Goal: Task Accomplishment & Management: Manage account settings

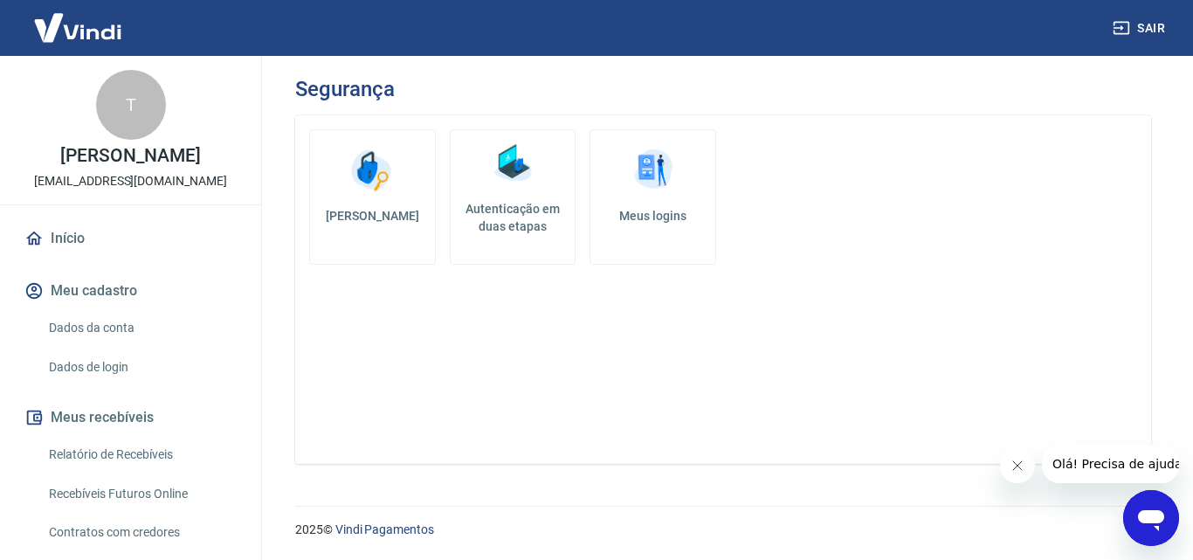
click at [118, 330] on link "Dados da conta" at bounding box center [141, 328] width 198 height 36
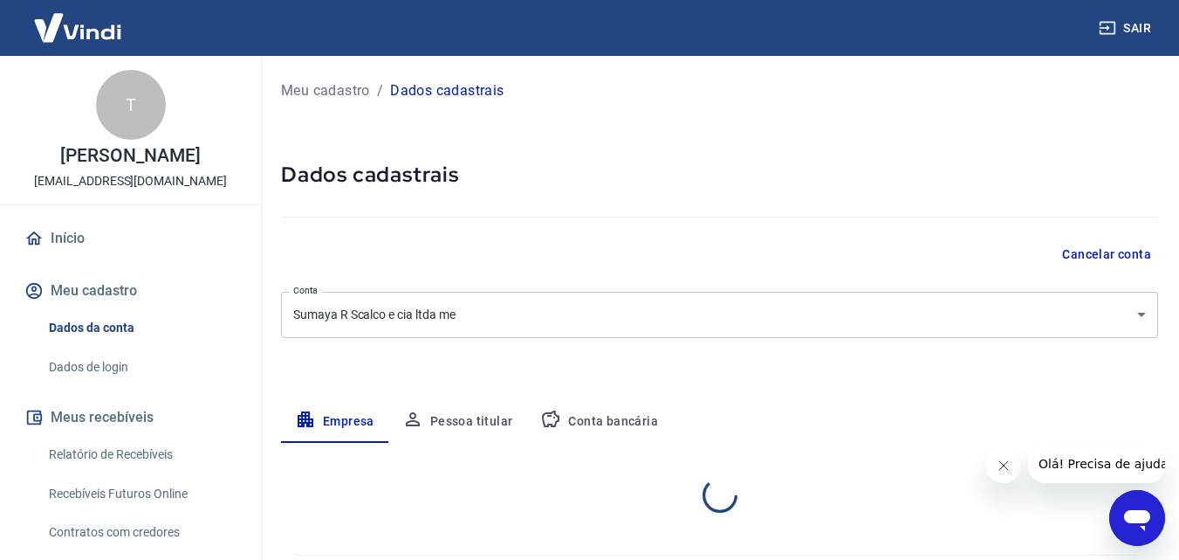
select select "SC"
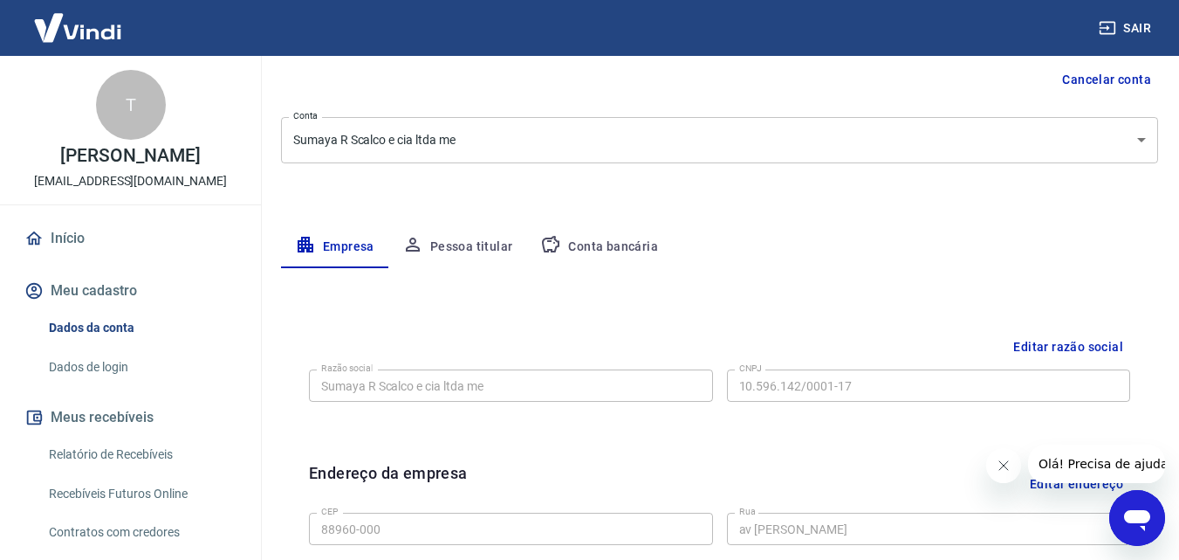
click at [78, 243] on link "Início" at bounding box center [130, 238] width 219 height 38
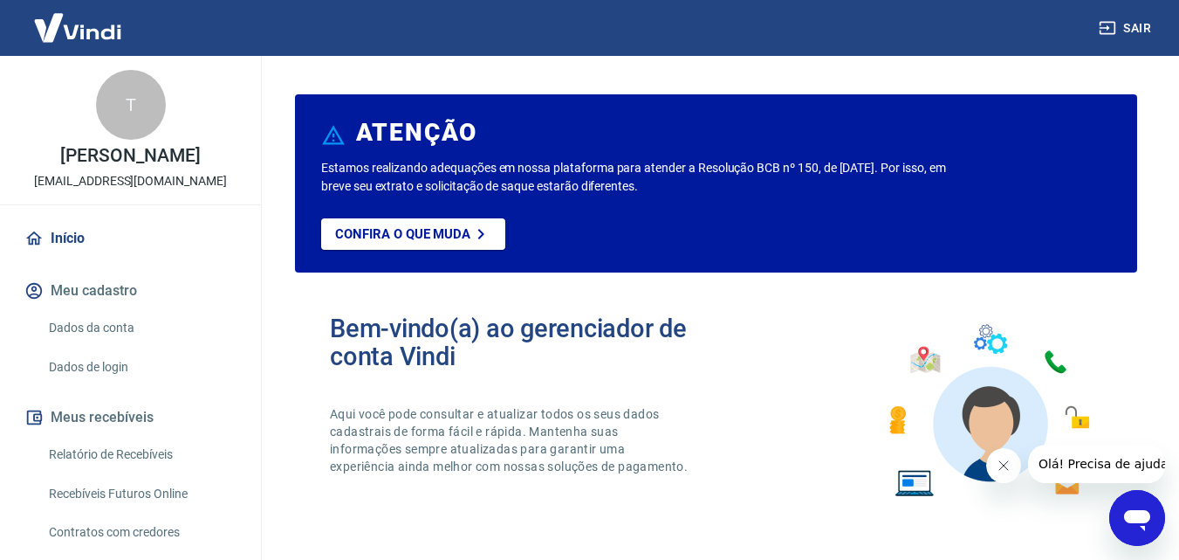
click at [99, 361] on link "Dados de login" at bounding box center [141, 367] width 198 height 36
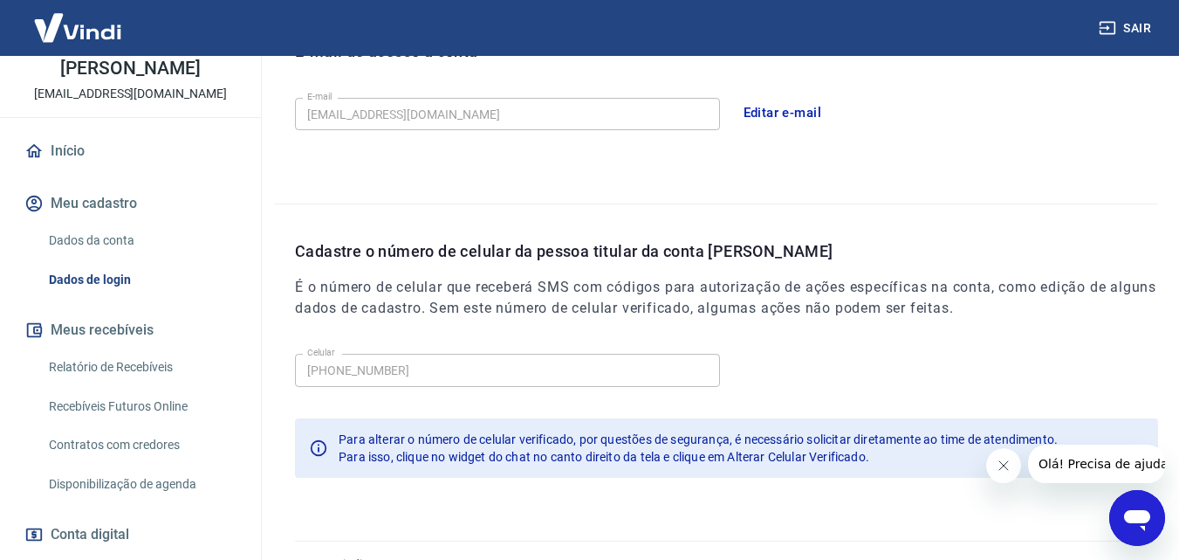
scroll to position [349, 0]
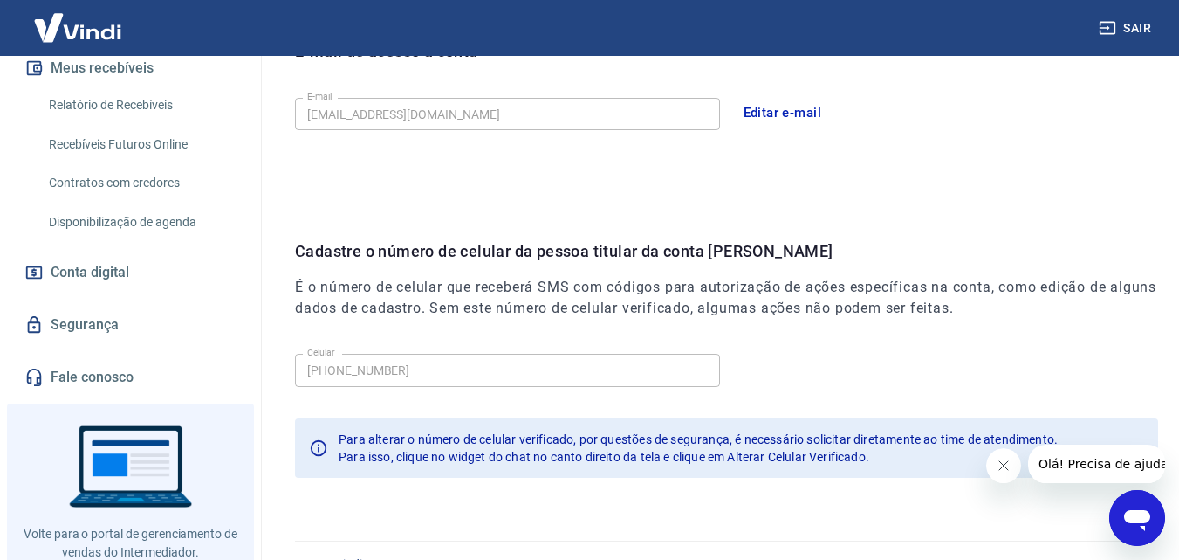
click at [97, 271] on span "Conta digital" at bounding box center [90, 272] width 79 height 24
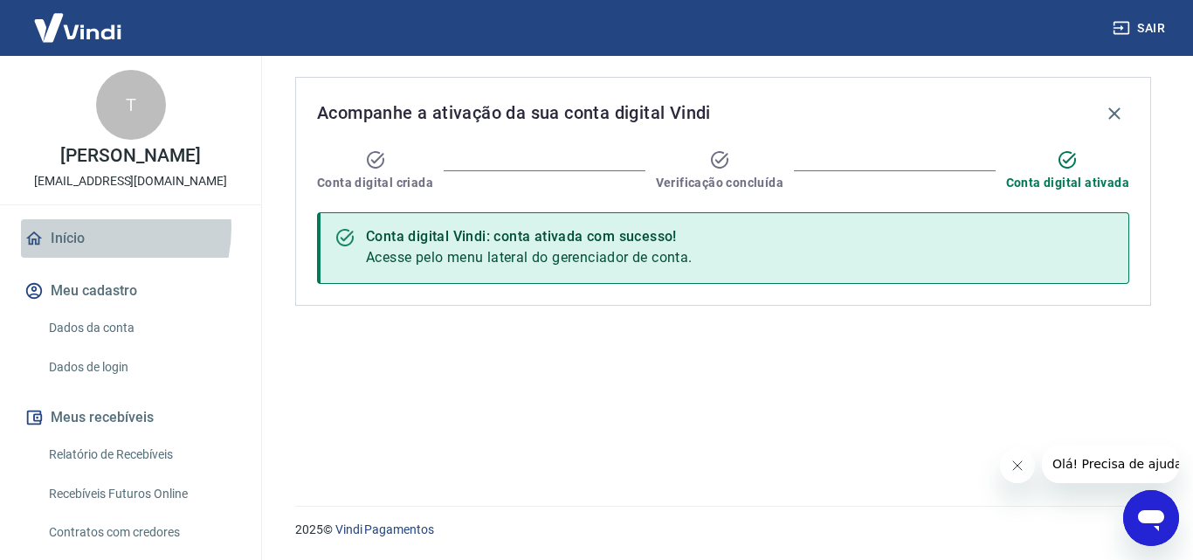
click at [88, 228] on link "Início" at bounding box center [130, 238] width 219 height 38
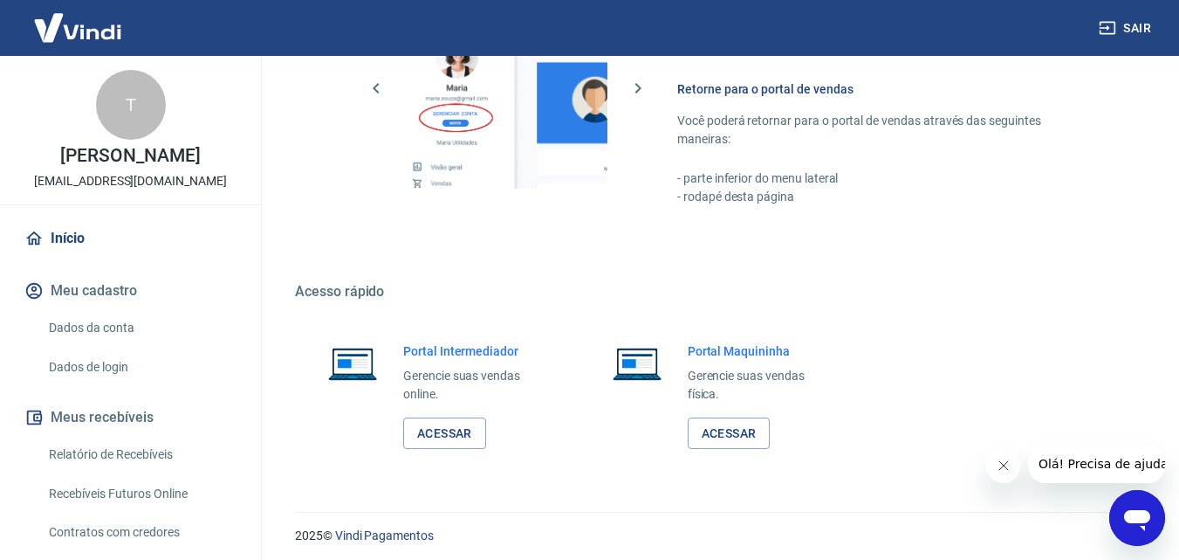
scroll to position [1054, 0]
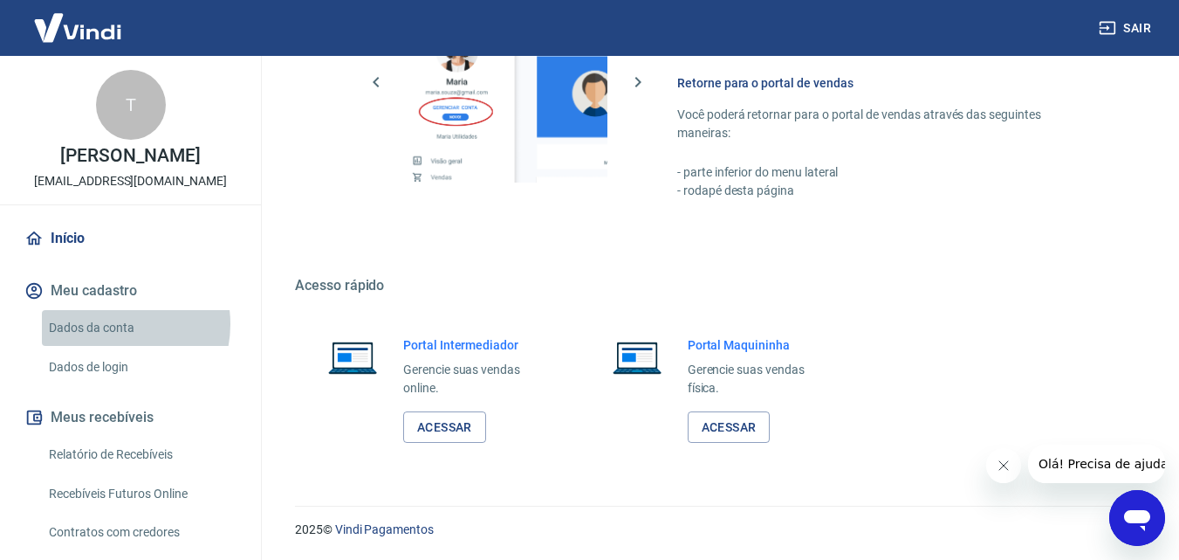
click at [113, 324] on link "Dados da conta" at bounding box center [141, 328] width 198 height 36
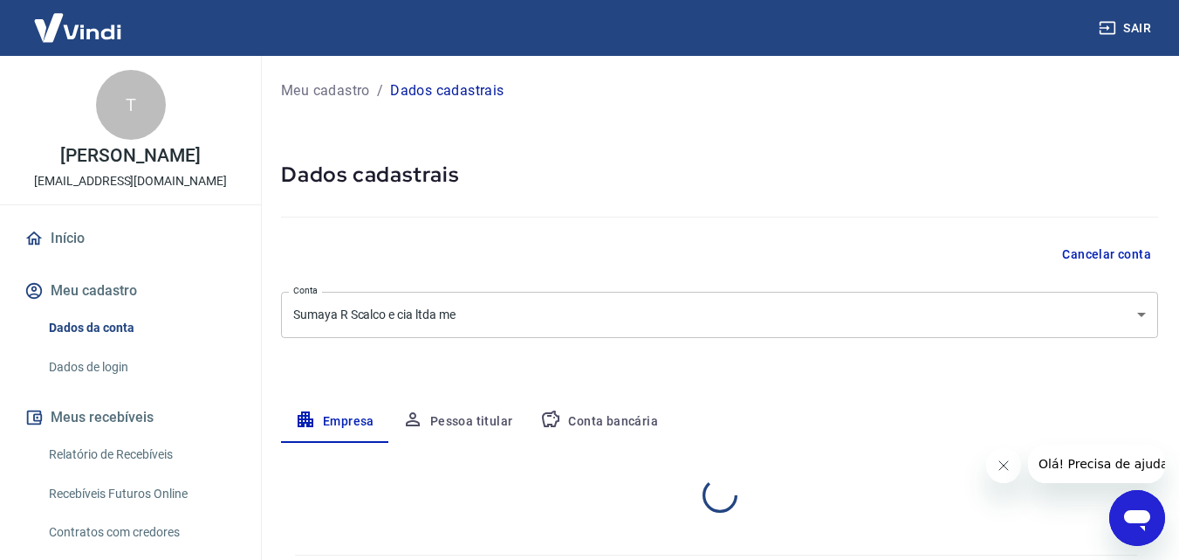
select select "SC"
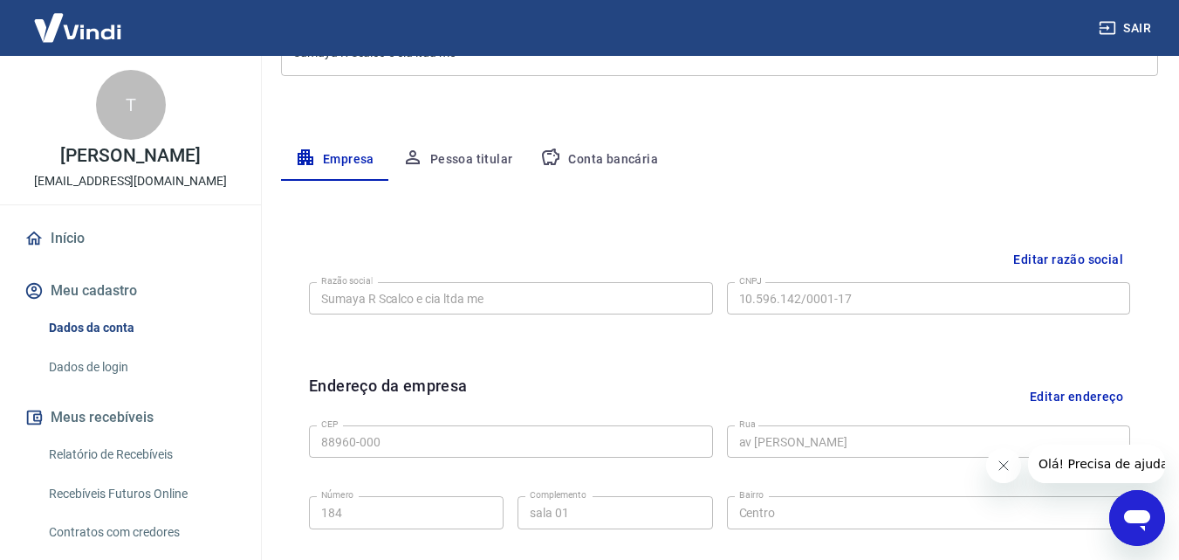
click at [475, 161] on button "Pessoa titular" at bounding box center [457, 160] width 139 height 42
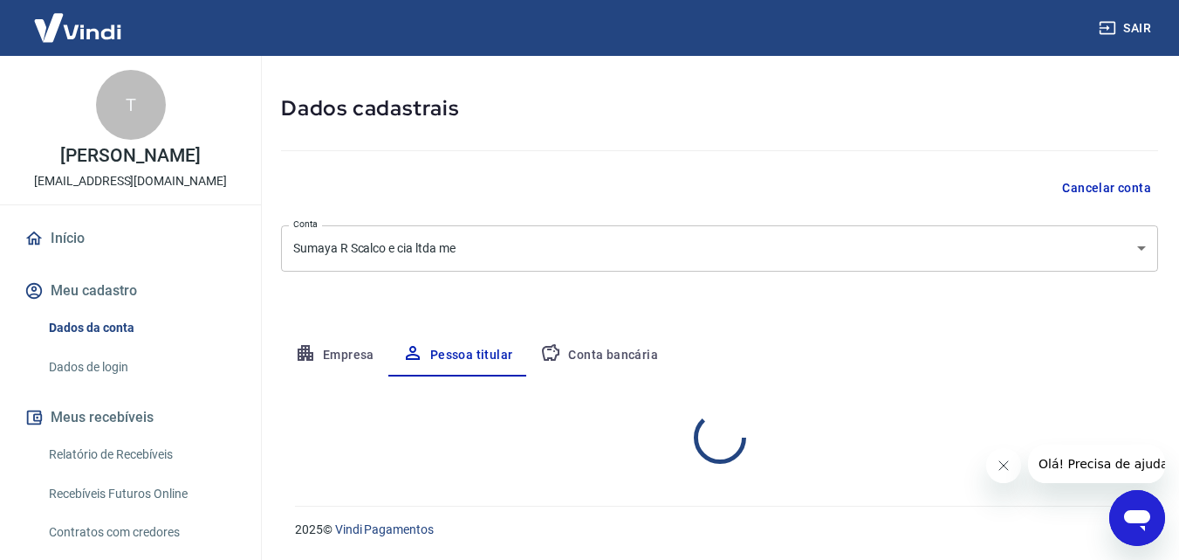
scroll to position [139, 0]
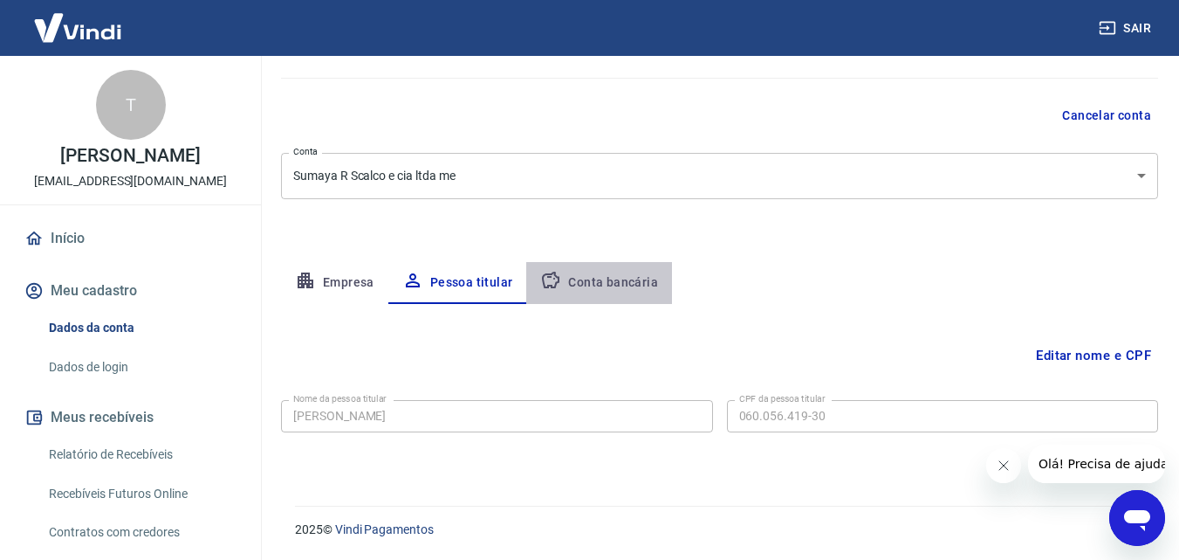
click at [585, 273] on button "Conta bancária" at bounding box center [599, 283] width 146 height 42
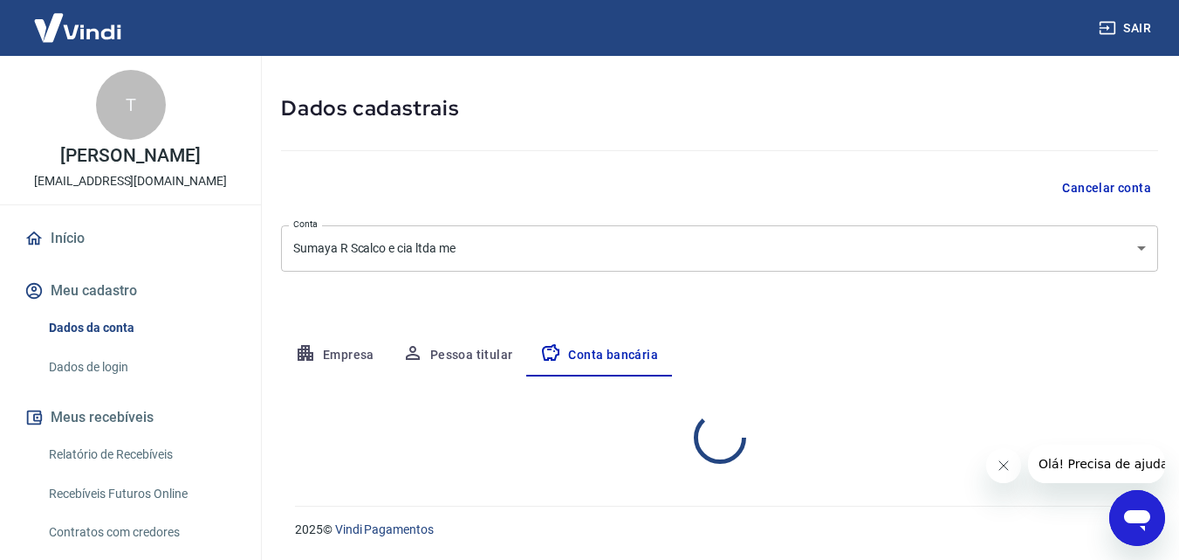
select select "1"
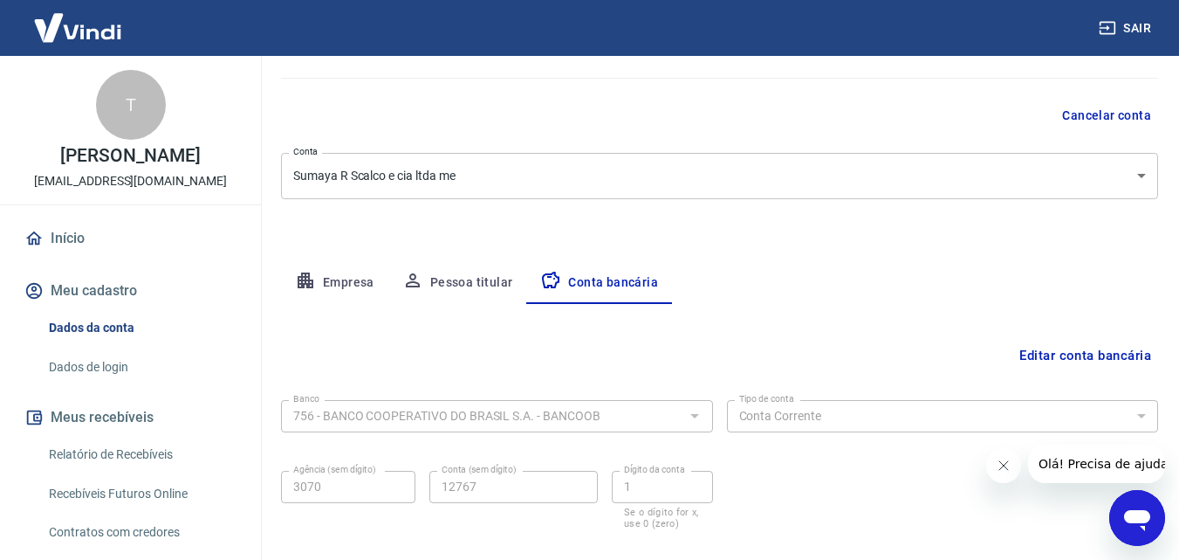
scroll to position [236, 0]
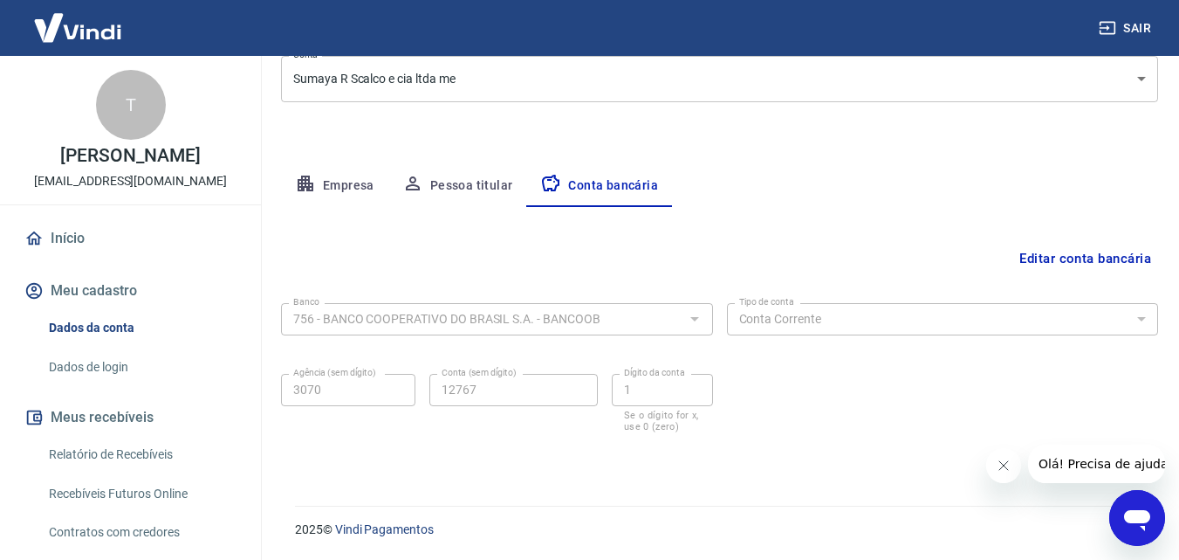
click at [332, 189] on button "Empresa" at bounding box center [334, 186] width 107 height 42
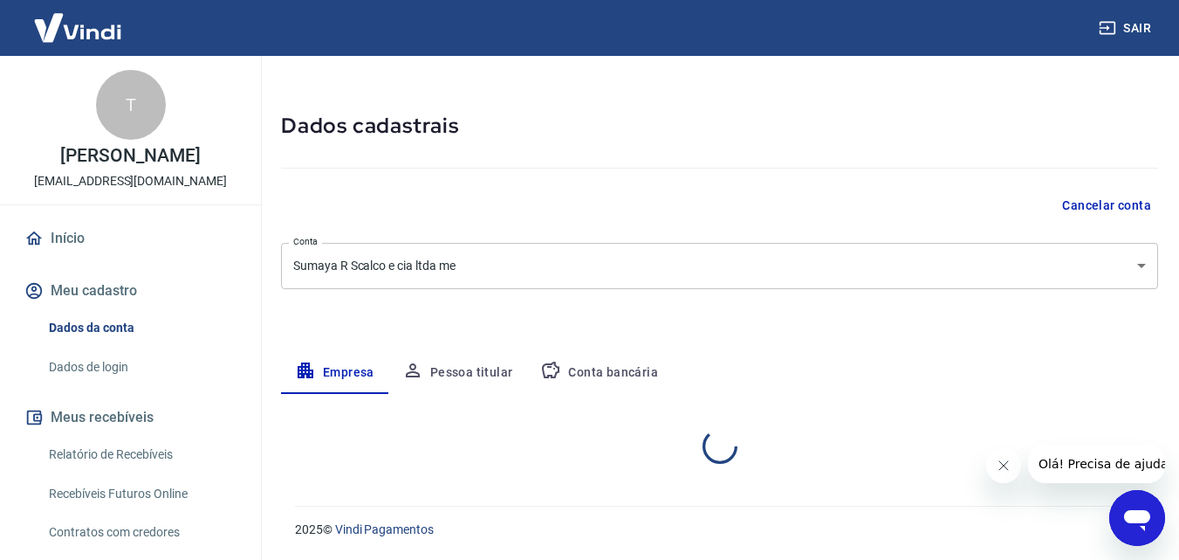
select select "SC"
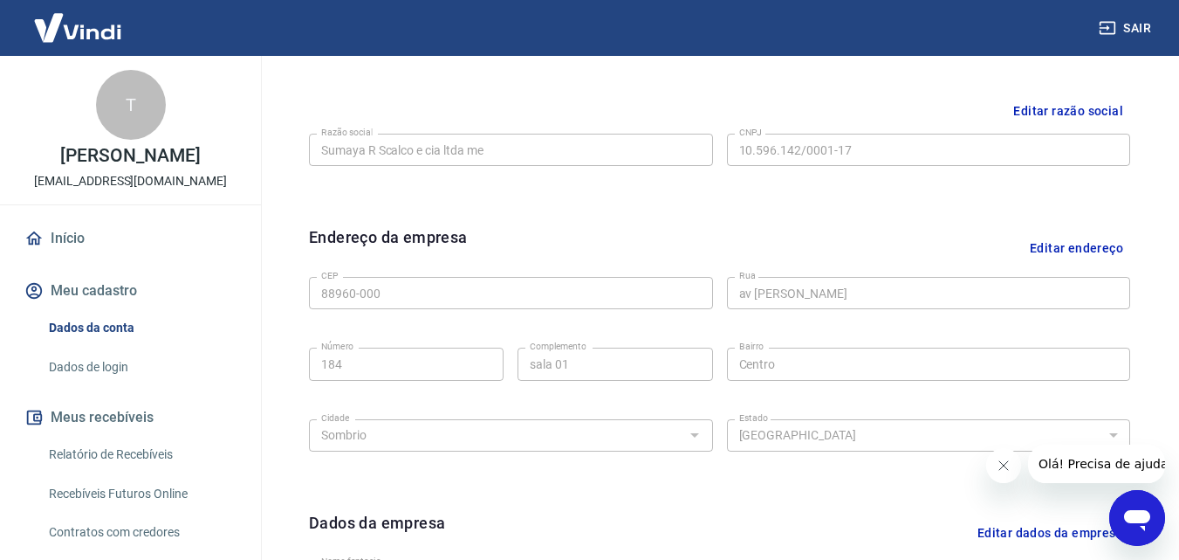
scroll to position [699, 0]
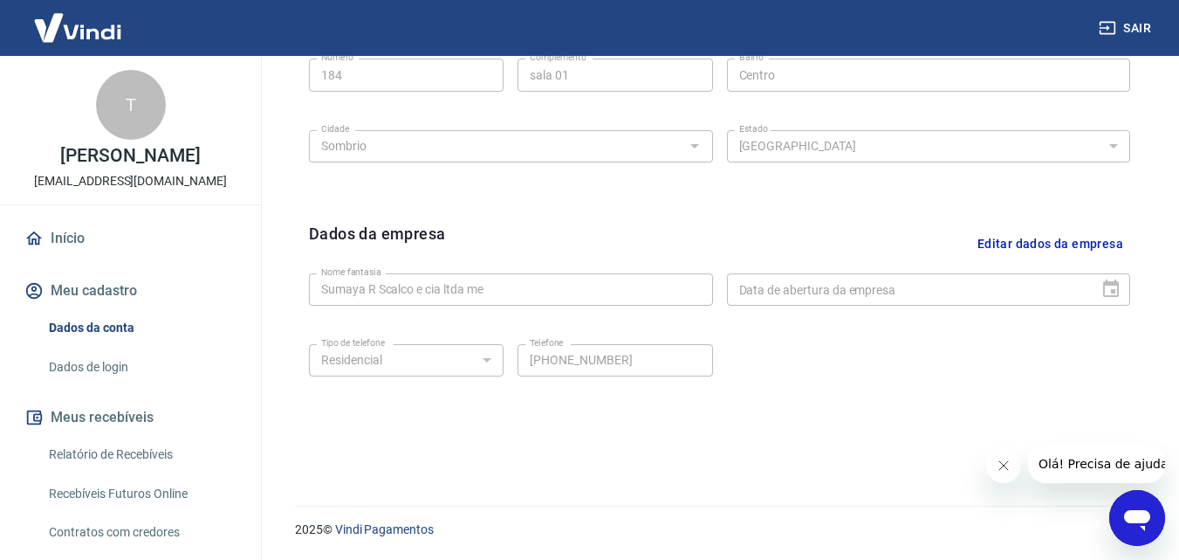
click at [122, 368] on link "Dados de login" at bounding box center [141, 367] width 198 height 36
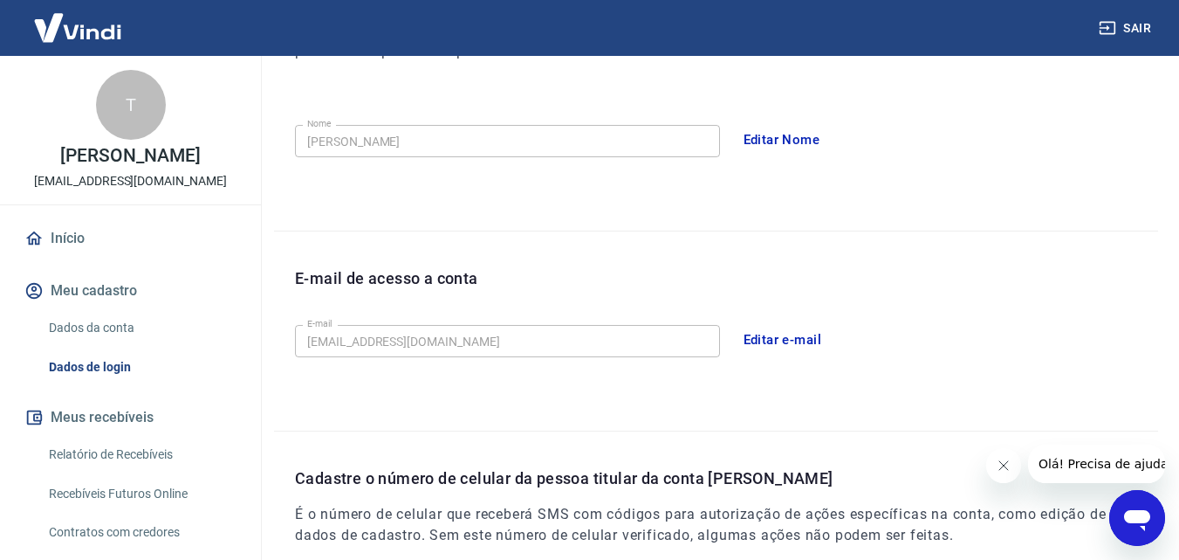
scroll to position [175, 0]
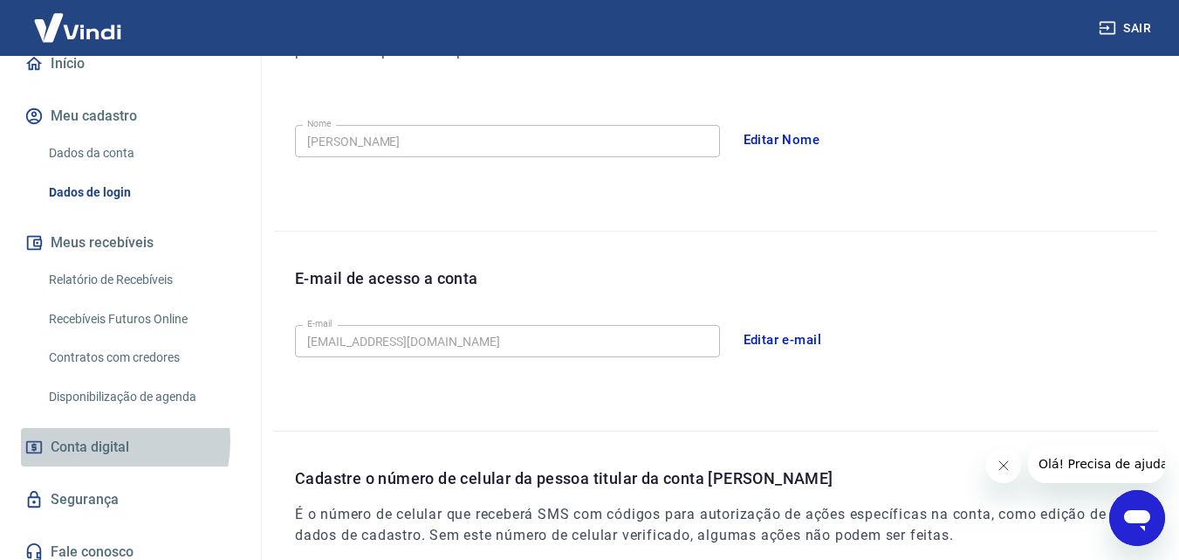
click at [96, 441] on span "Conta digital" at bounding box center [90, 447] width 79 height 24
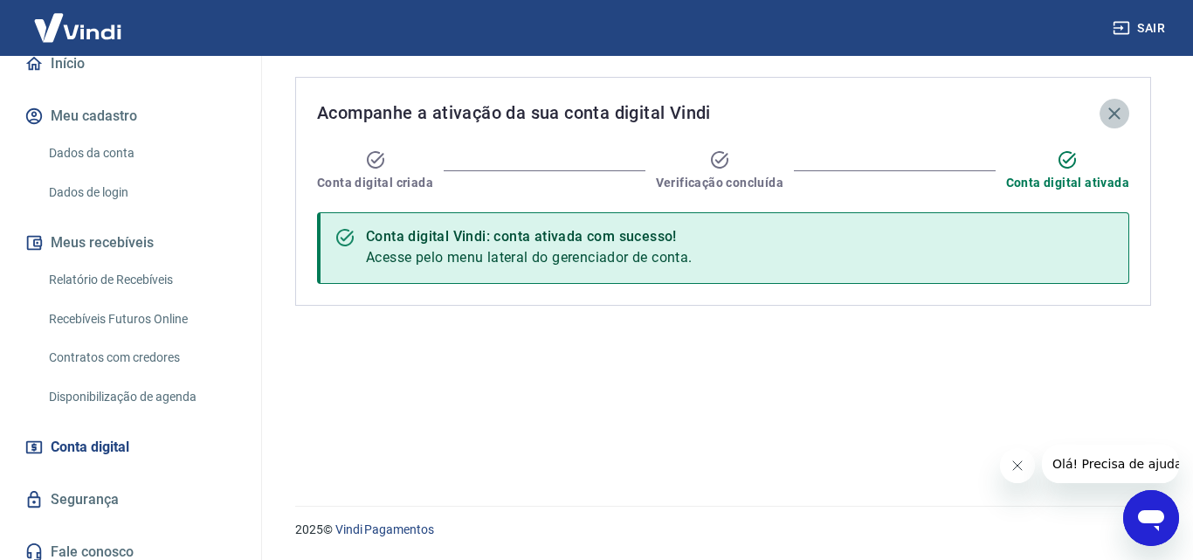
click at [1110, 113] on icon "button" at bounding box center [1113, 113] width 21 height 21
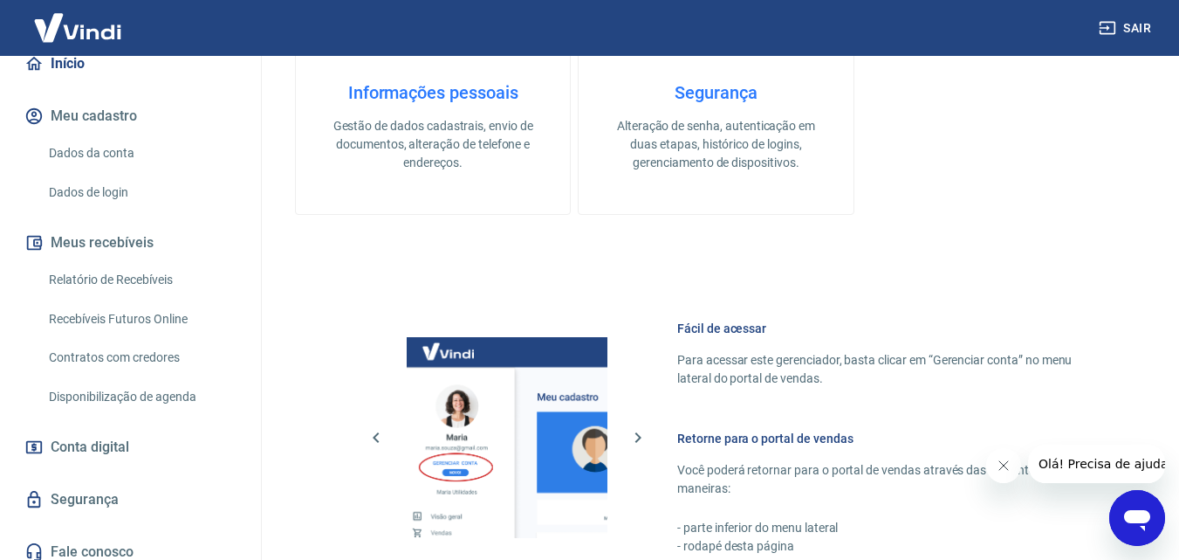
scroll to position [611, 0]
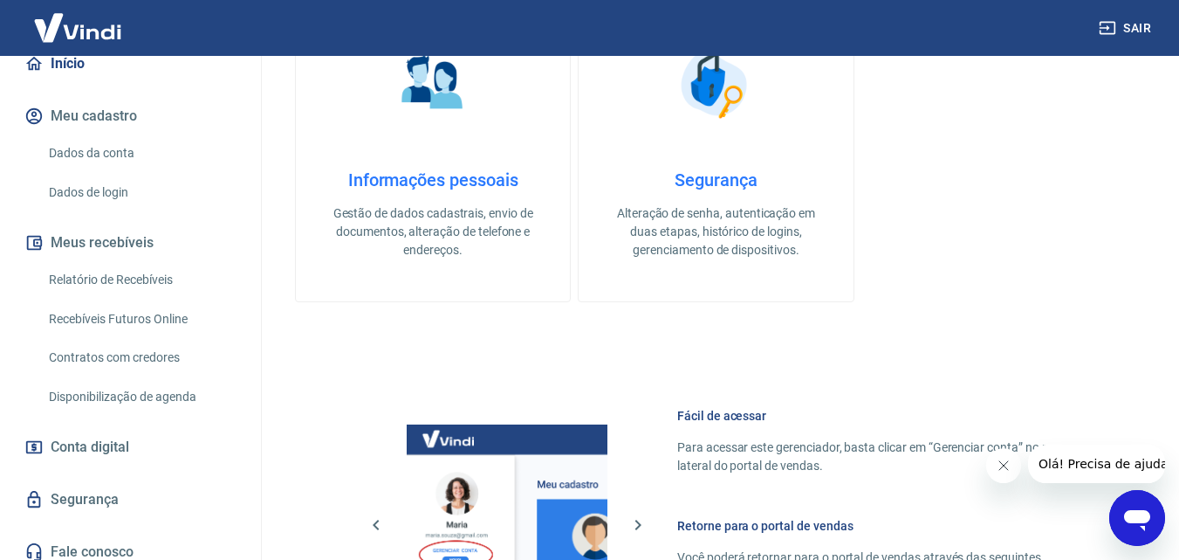
click at [474, 228] on p "Gestão de dados cadastrais, envio de documentos, alteração de telefone e endere…" at bounding box center [433, 231] width 218 height 55
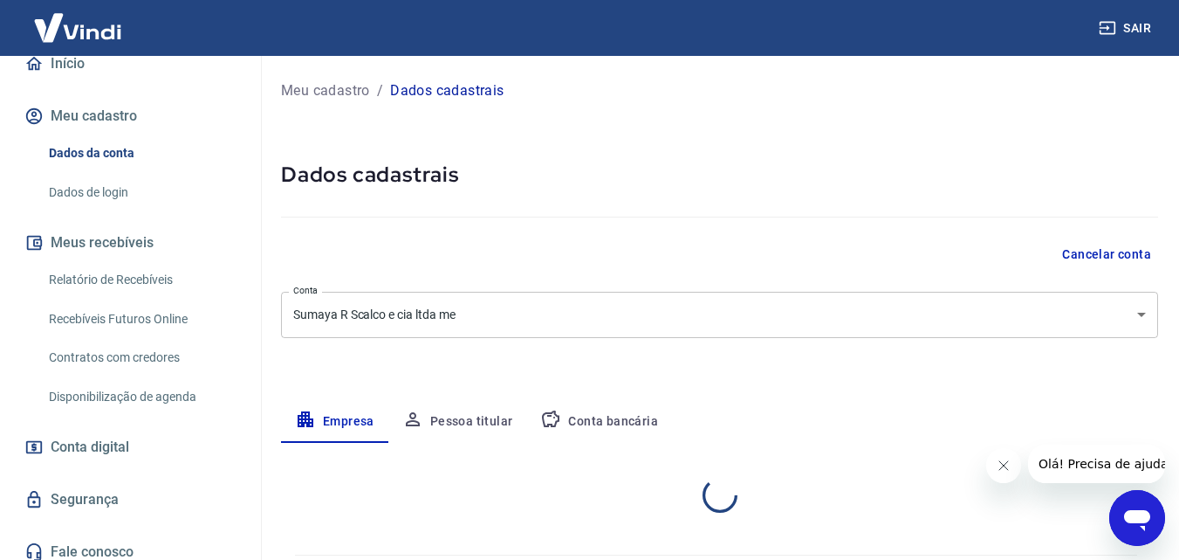
select select "SC"
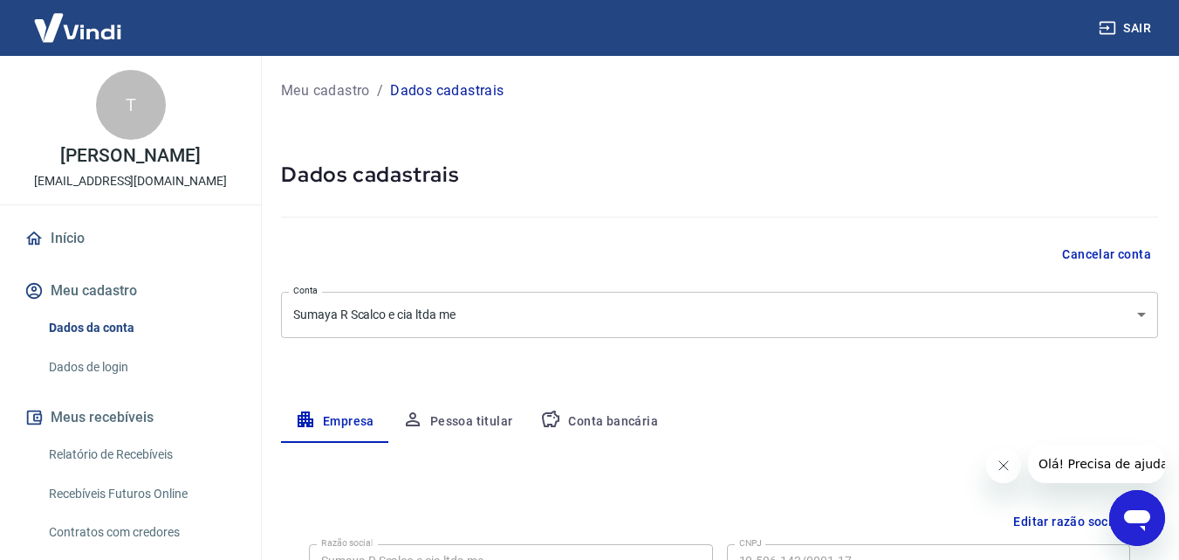
click at [123, 107] on div "T" at bounding box center [131, 105] width 70 height 70
click at [86, 236] on link "Início" at bounding box center [130, 238] width 219 height 38
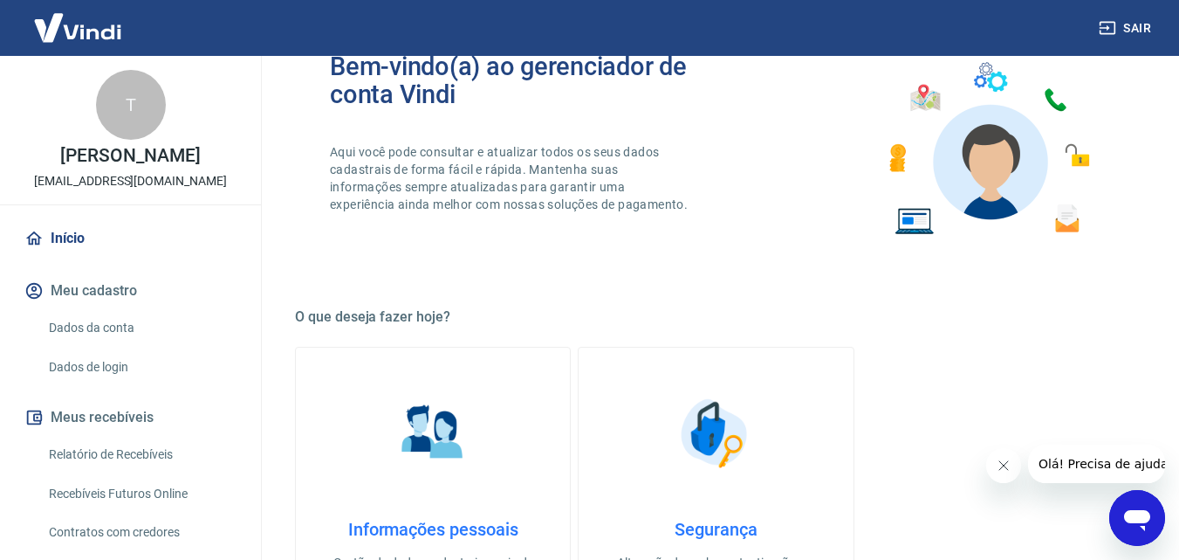
scroll to position [436, 0]
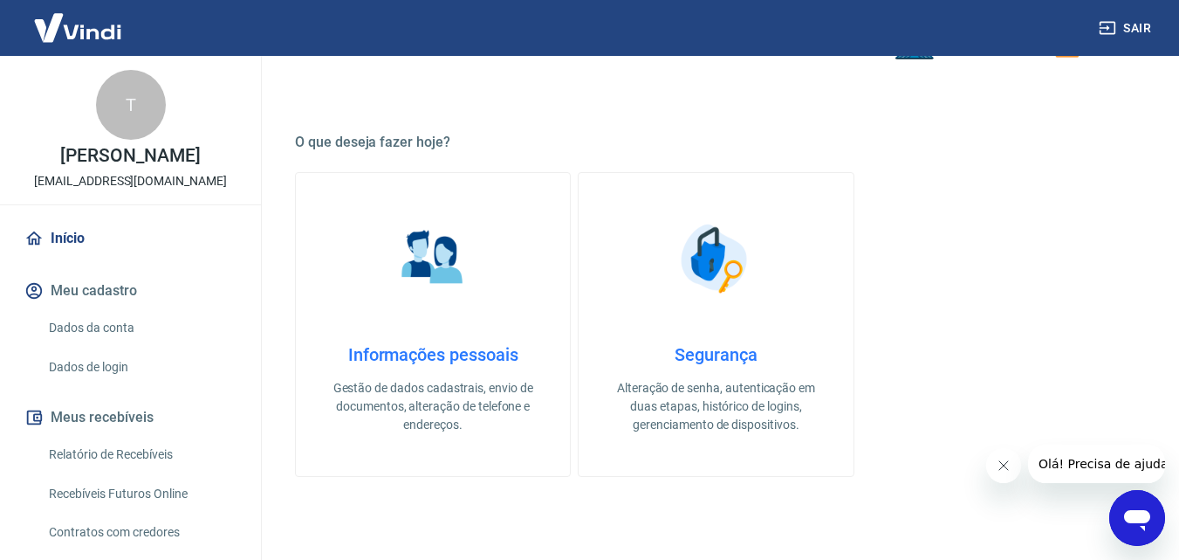
click at [711, 360] on h4 "Segurança" at bounding box center [716, 354] width 218 height 21
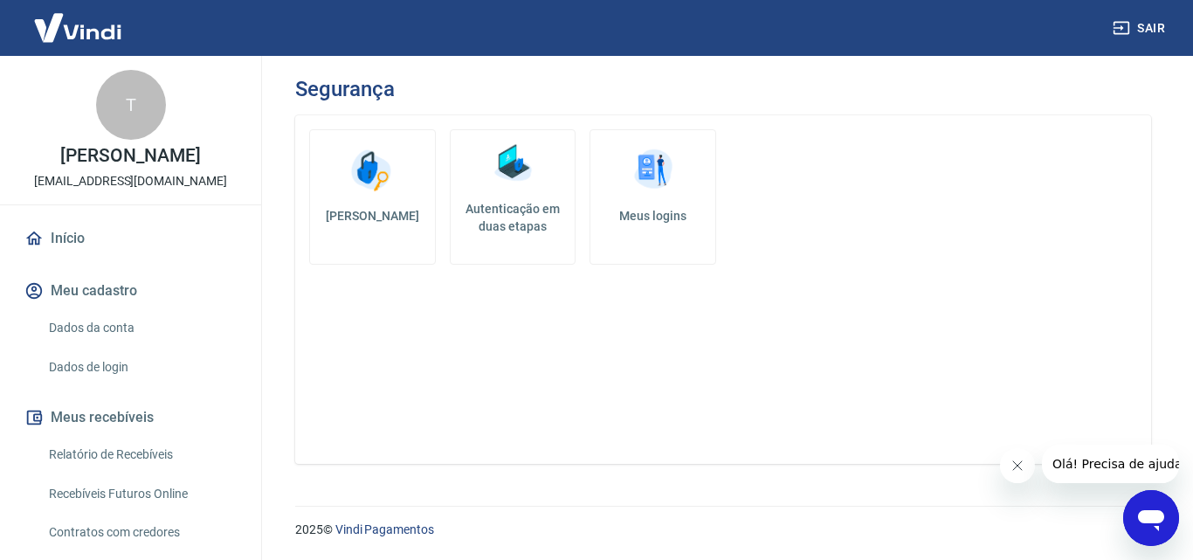
click at [357, 217] on h5 "[PERSON_NAME]" at bounding box center [372, 215] width 97 height 17
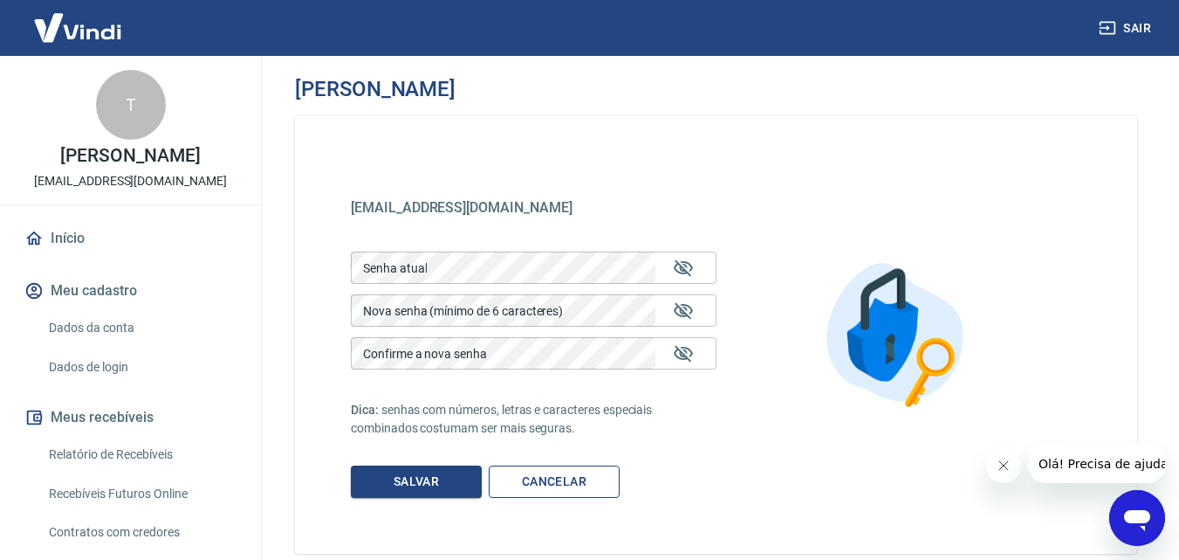
scroll to position [90, 0]
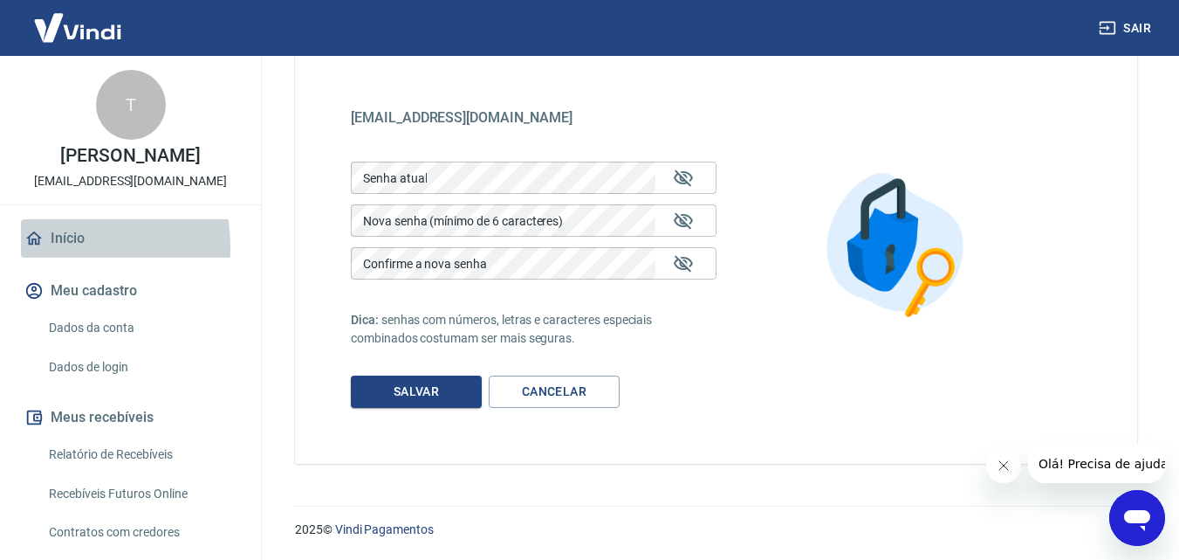
click at [62, 245] on link "Início" at bounding box center [130, 238] width 219 height 38
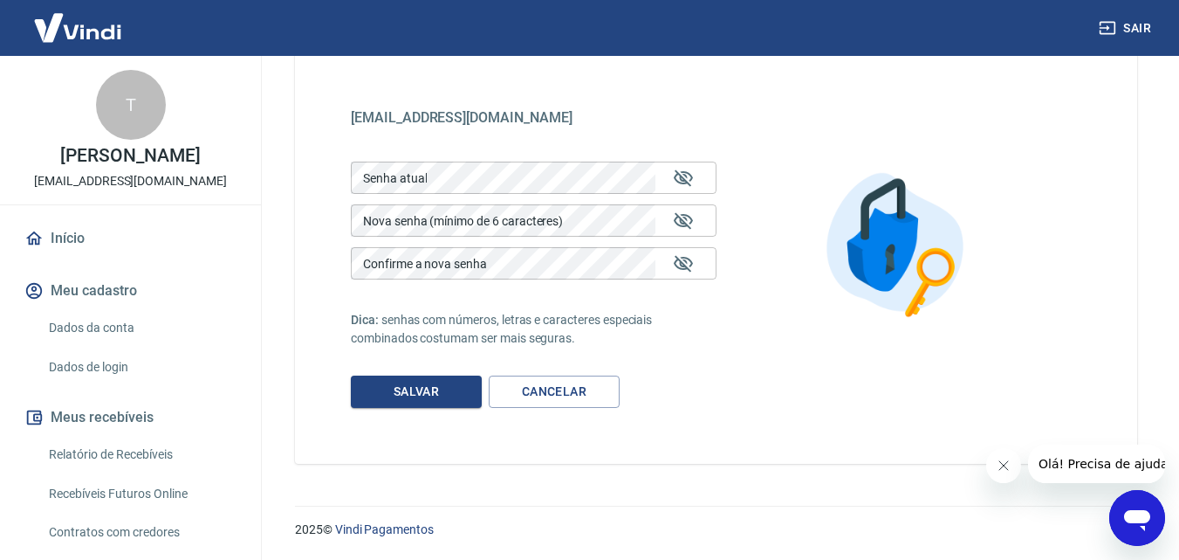
scroll to position [90, 0]
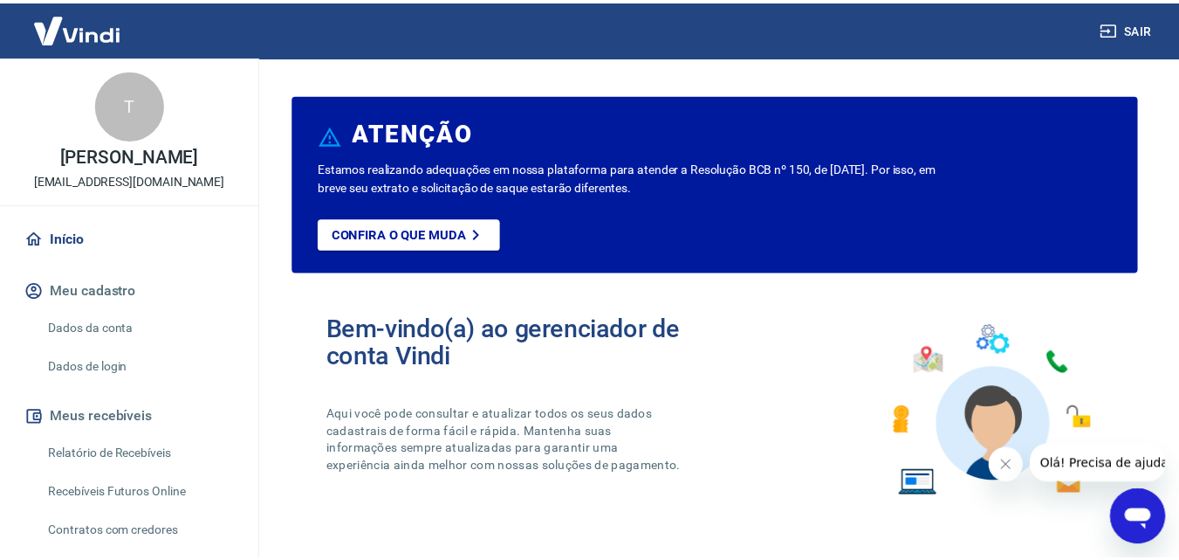
scroll to position [436, 0]
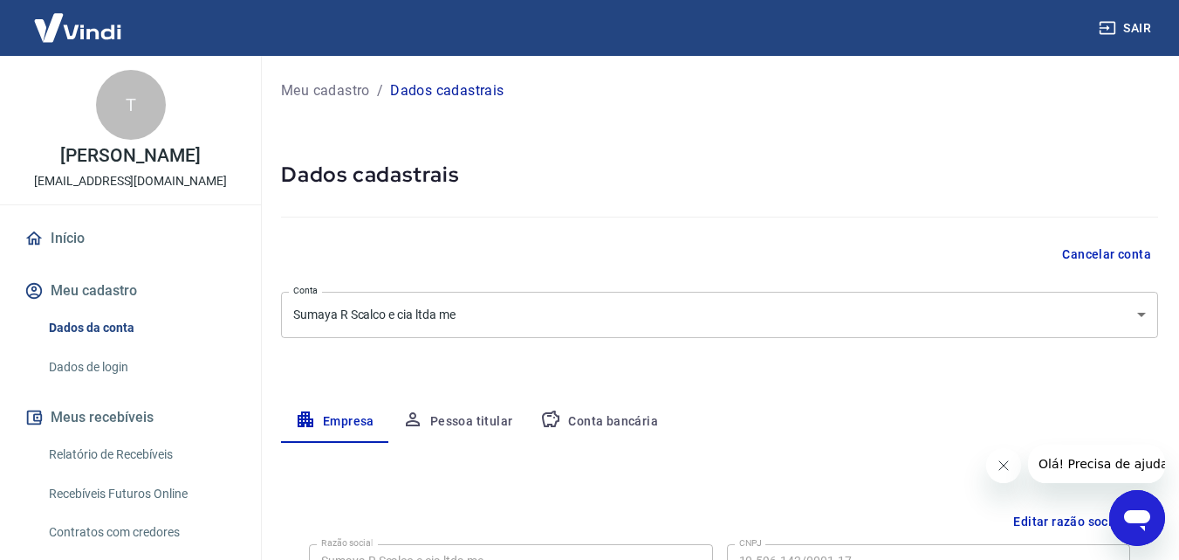
scroll to position [611, 0]
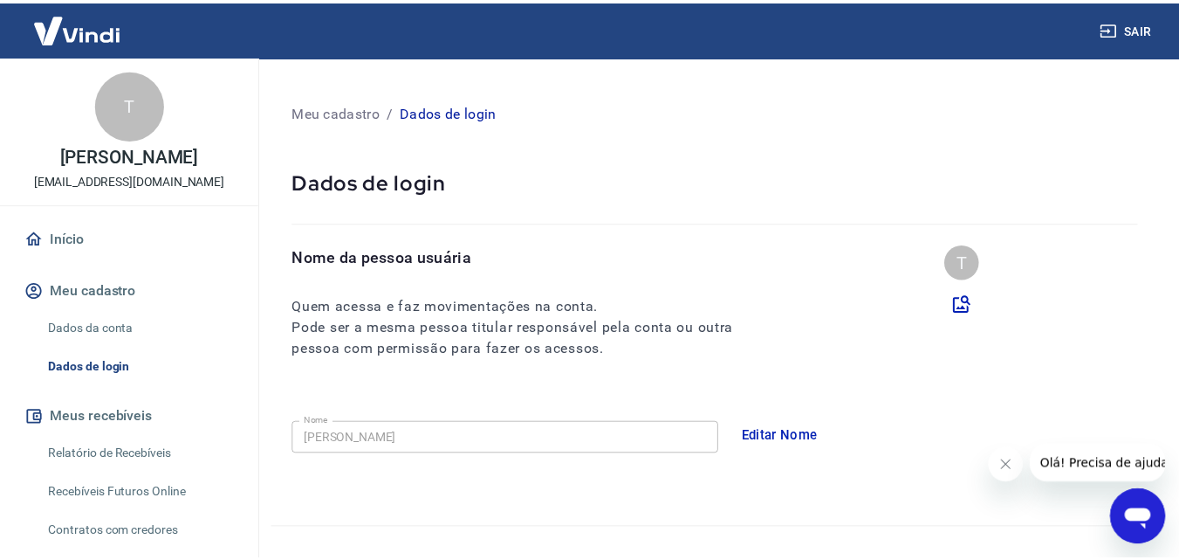
scroll to position [297, 0]
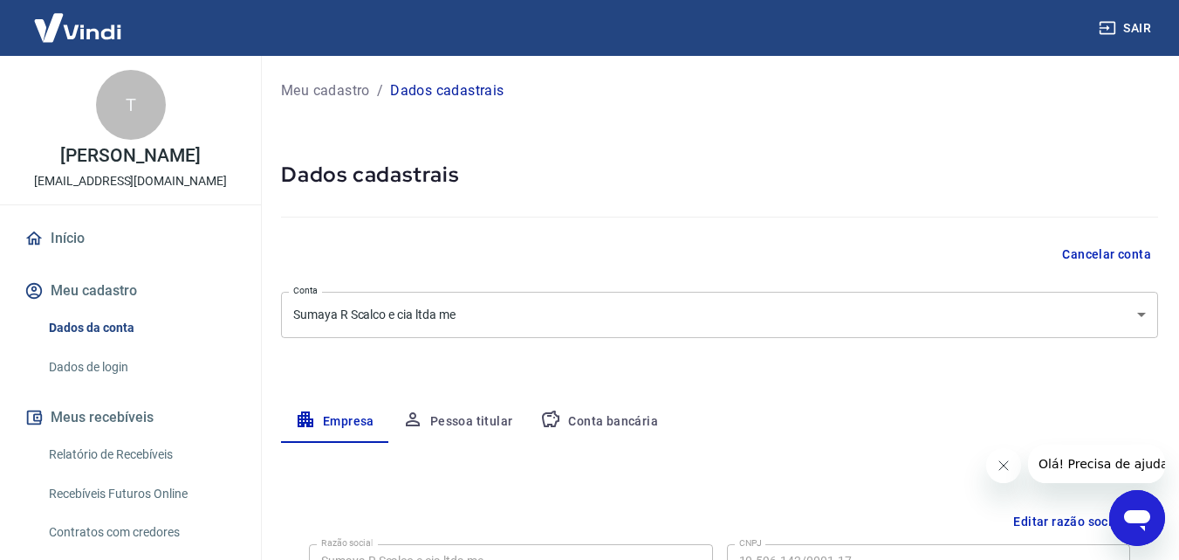
scroll to position [1054, 0]
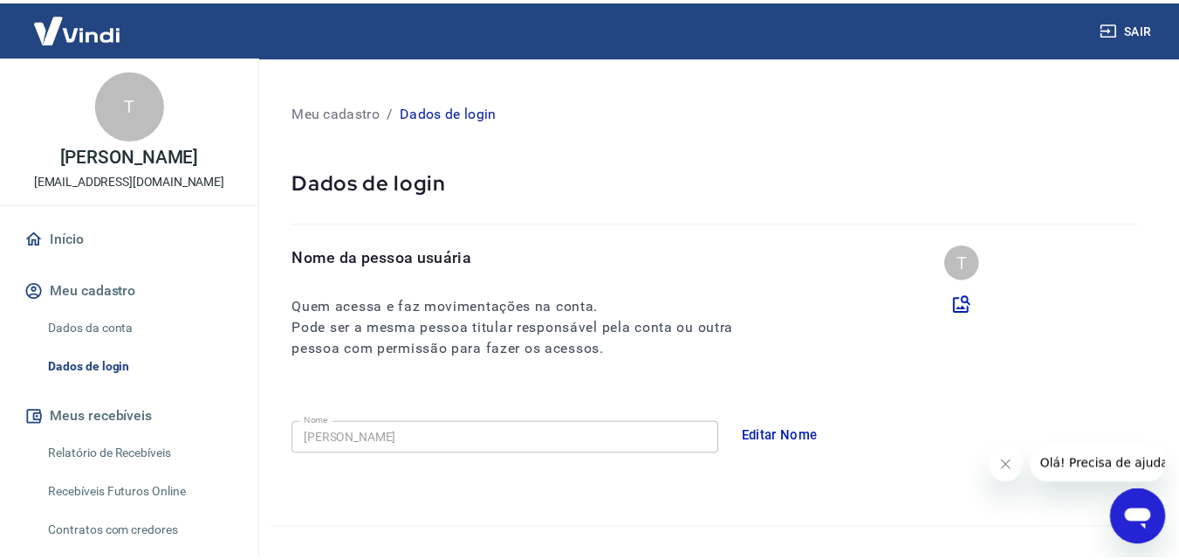
scroll to position [524, 0]
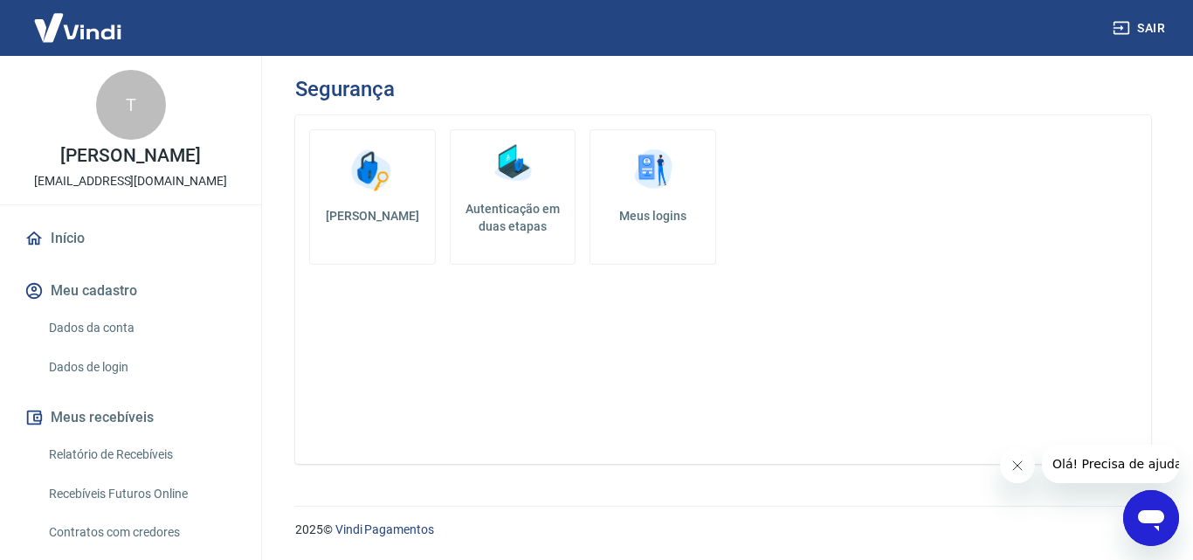
click at [138, 329] on link "Dados da conta" at bounding box center [141, 328] width 198 height 36
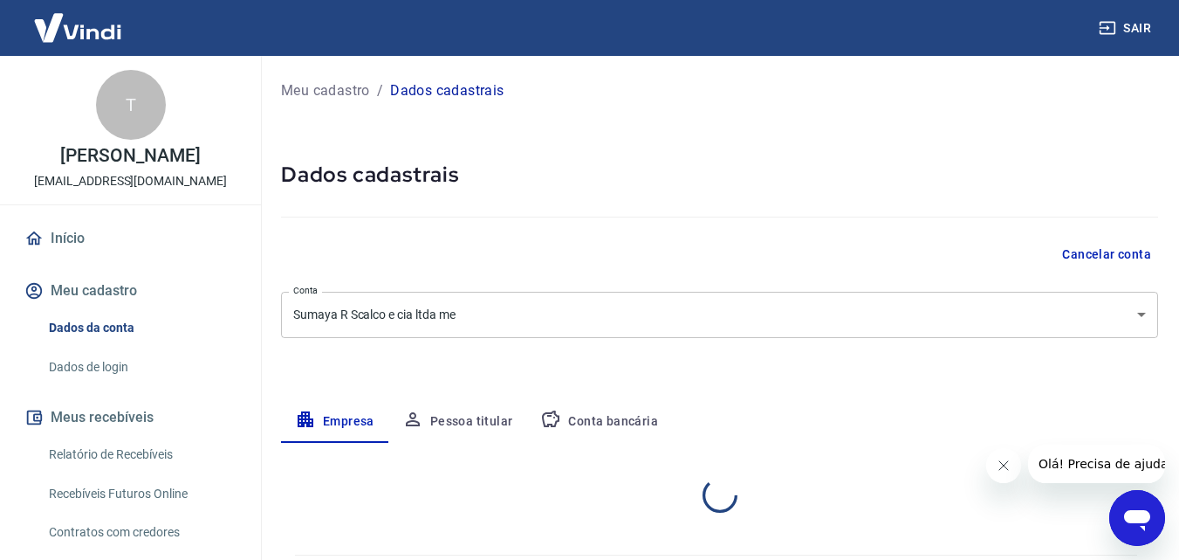
select select "SC"
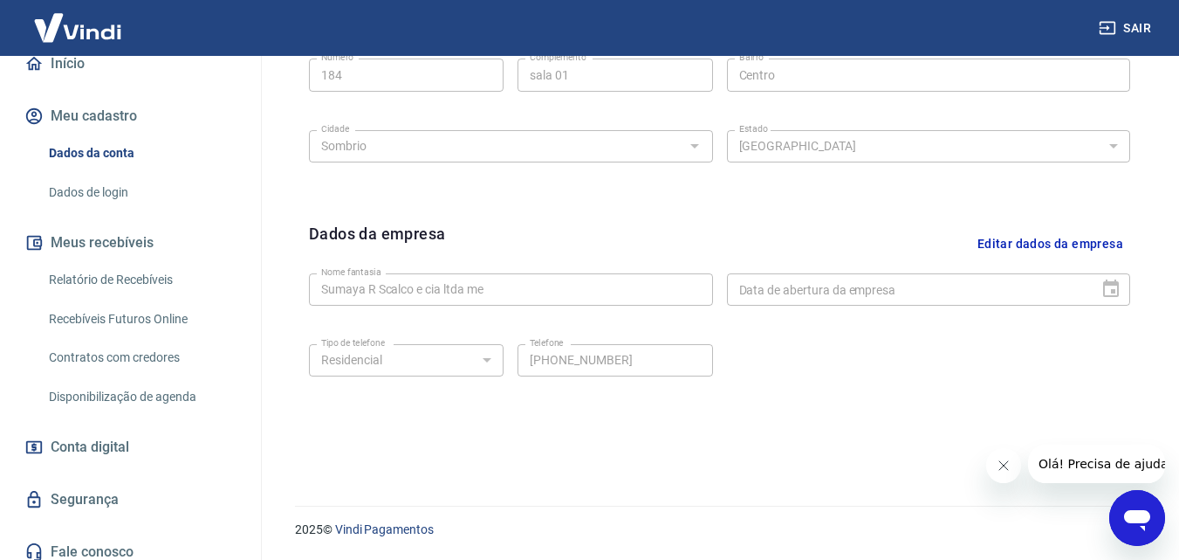
scroll to position [349, 0]
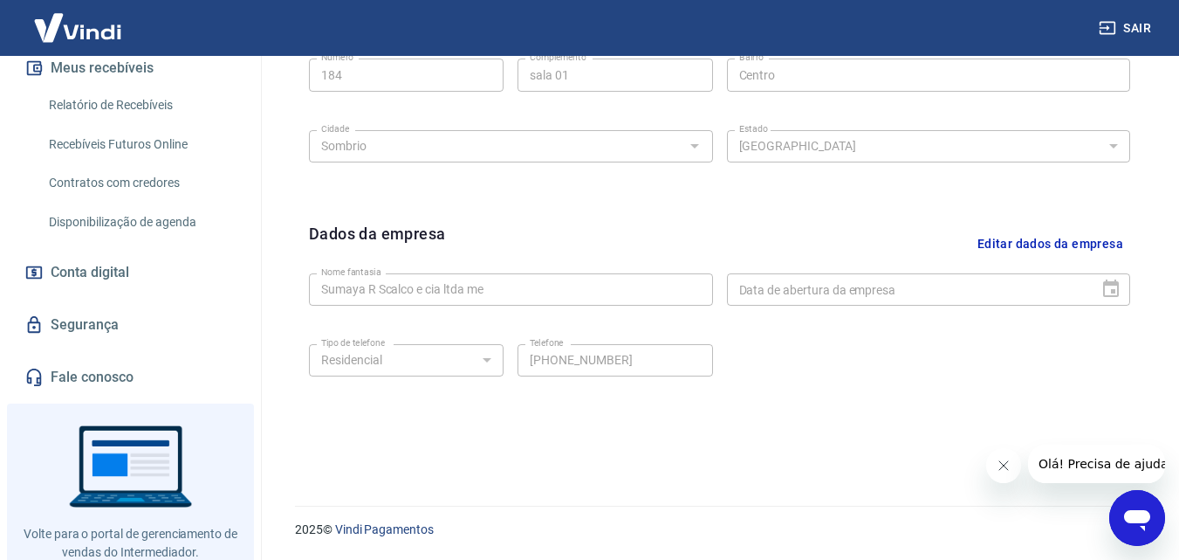
click at [101, 324] on link "Segurança" at bounding box center [130, 325] width 219 height 38
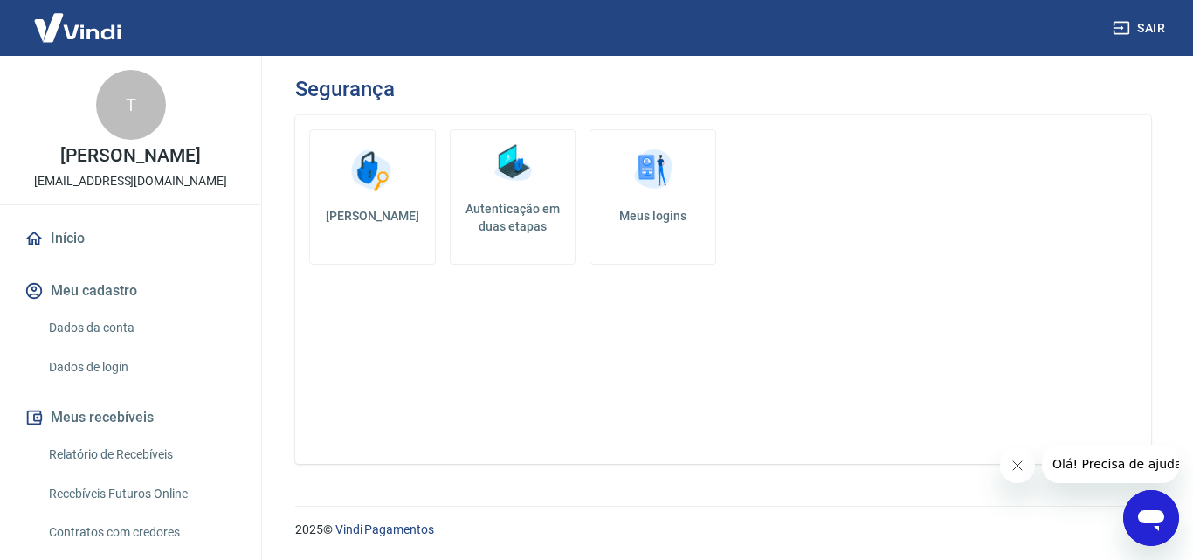
click at [95, 237] on link "Início" at bounding box center [130, 238] width 219 height 38
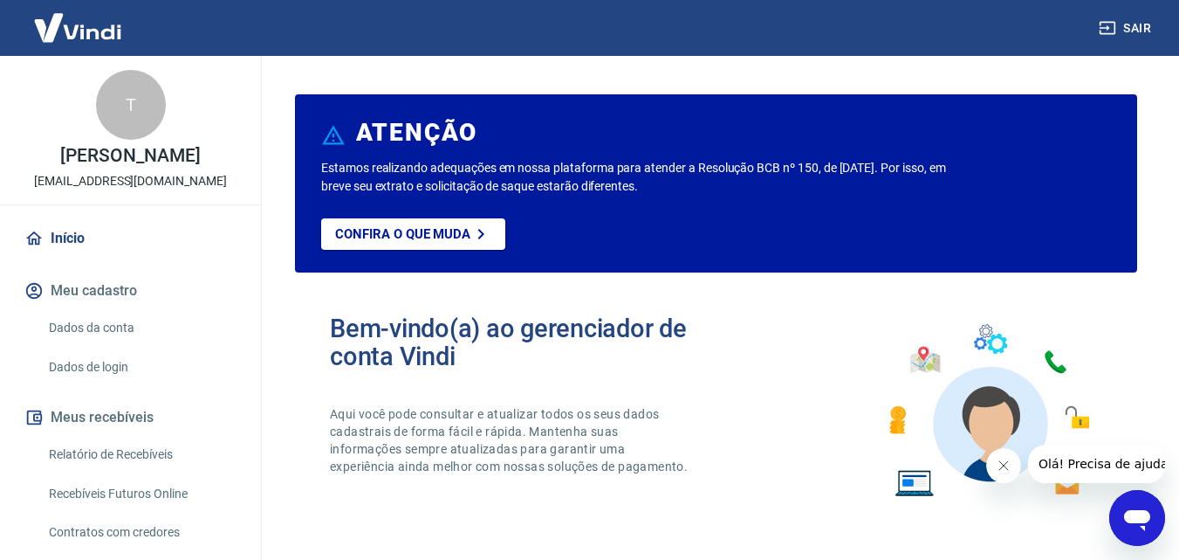
click at [72, 36] on img at bounding box center [77, 27] width 113 height 53
